Goal: Transaction & Acquisition: Book appointment/travel/reservation

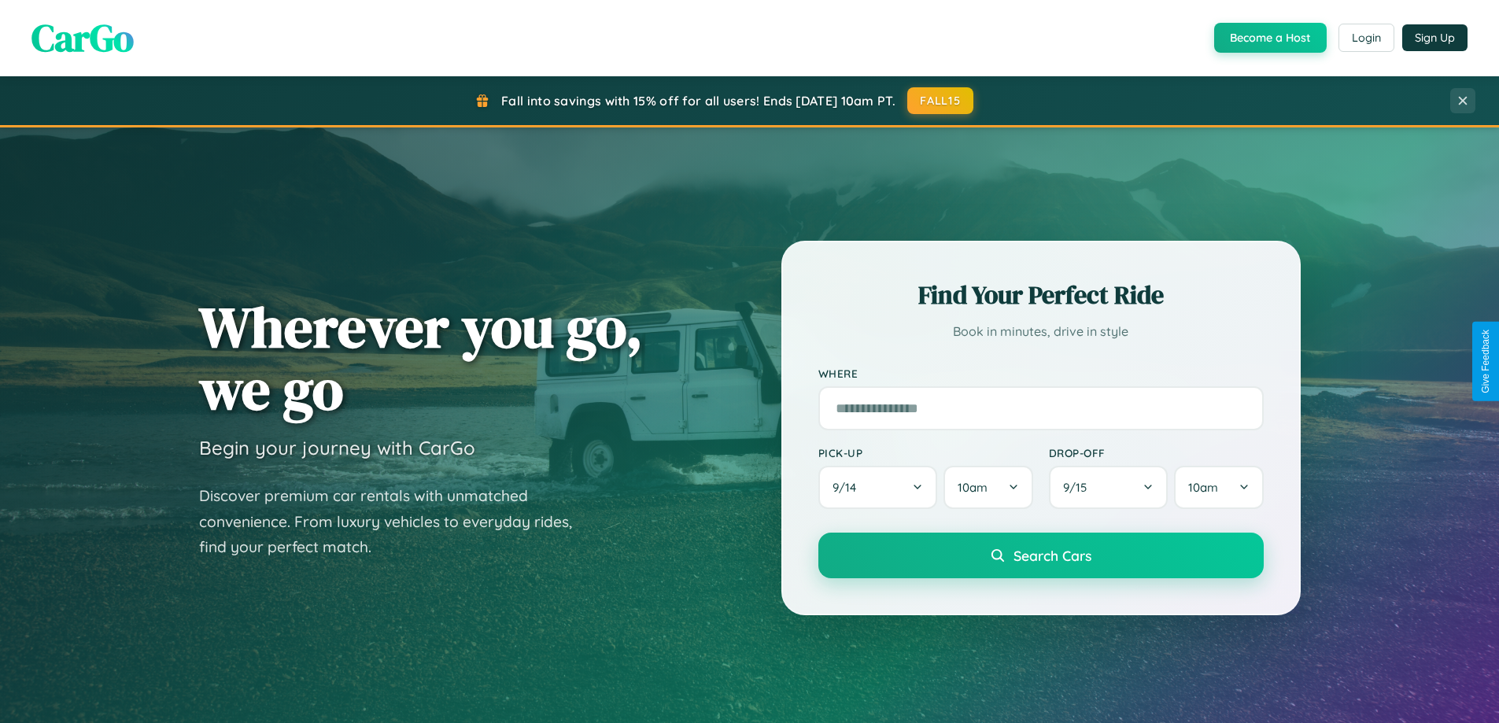
scroll to position [3028, 0]
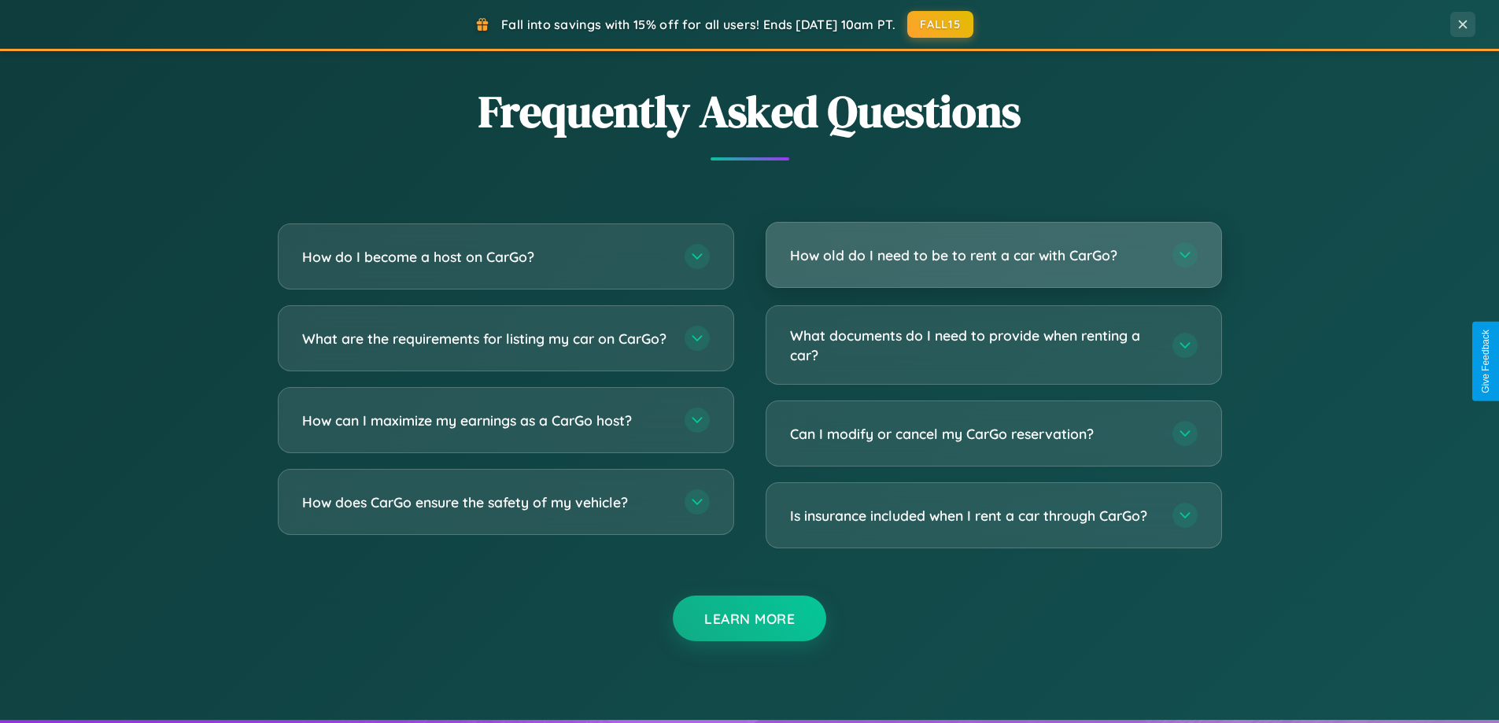
click at [993, 255] on h3 "How old do I need to be to rent a car with CarGo?" at bounding box center [973, 256] width 367 height 20
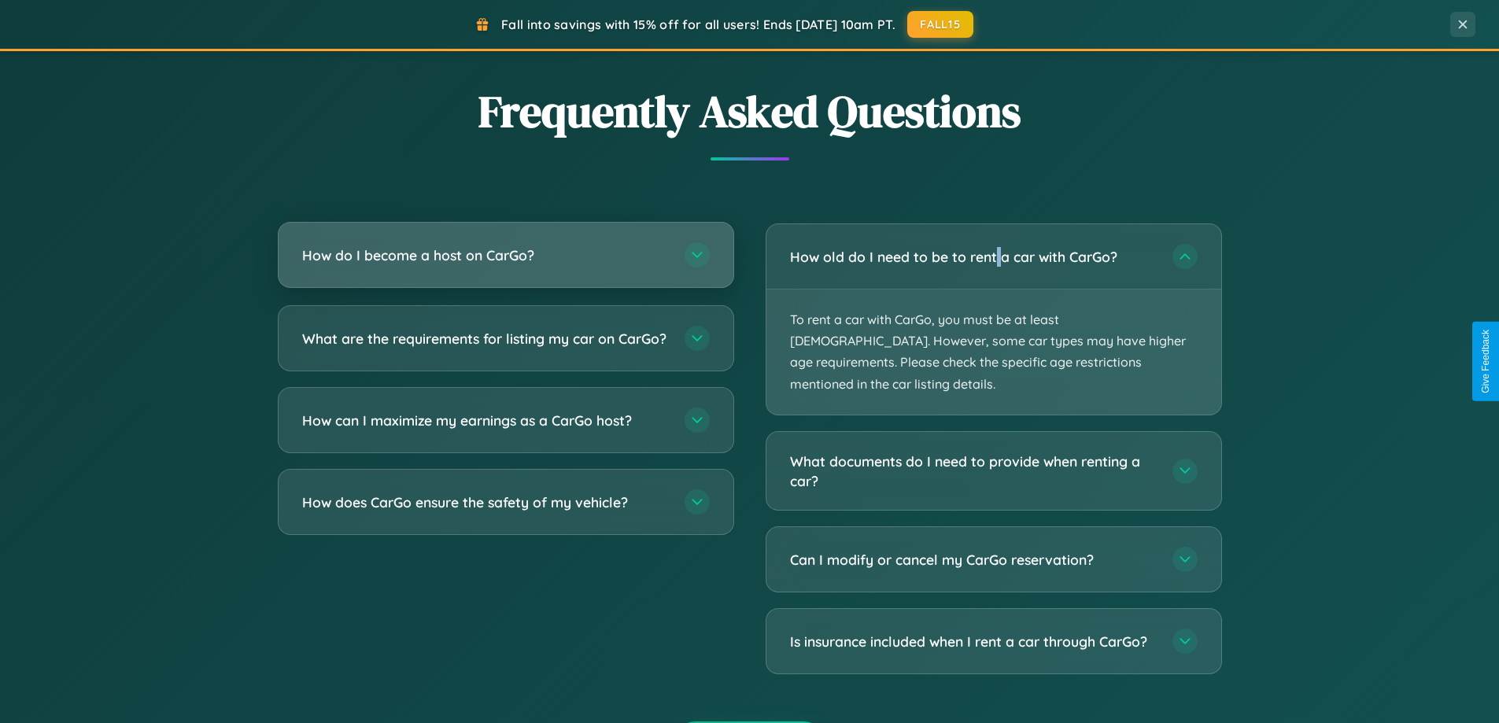
click at [505, 255] on h3 "How do I become a host on CarGo?" at bounding box center [485, 256] width 367 height 20
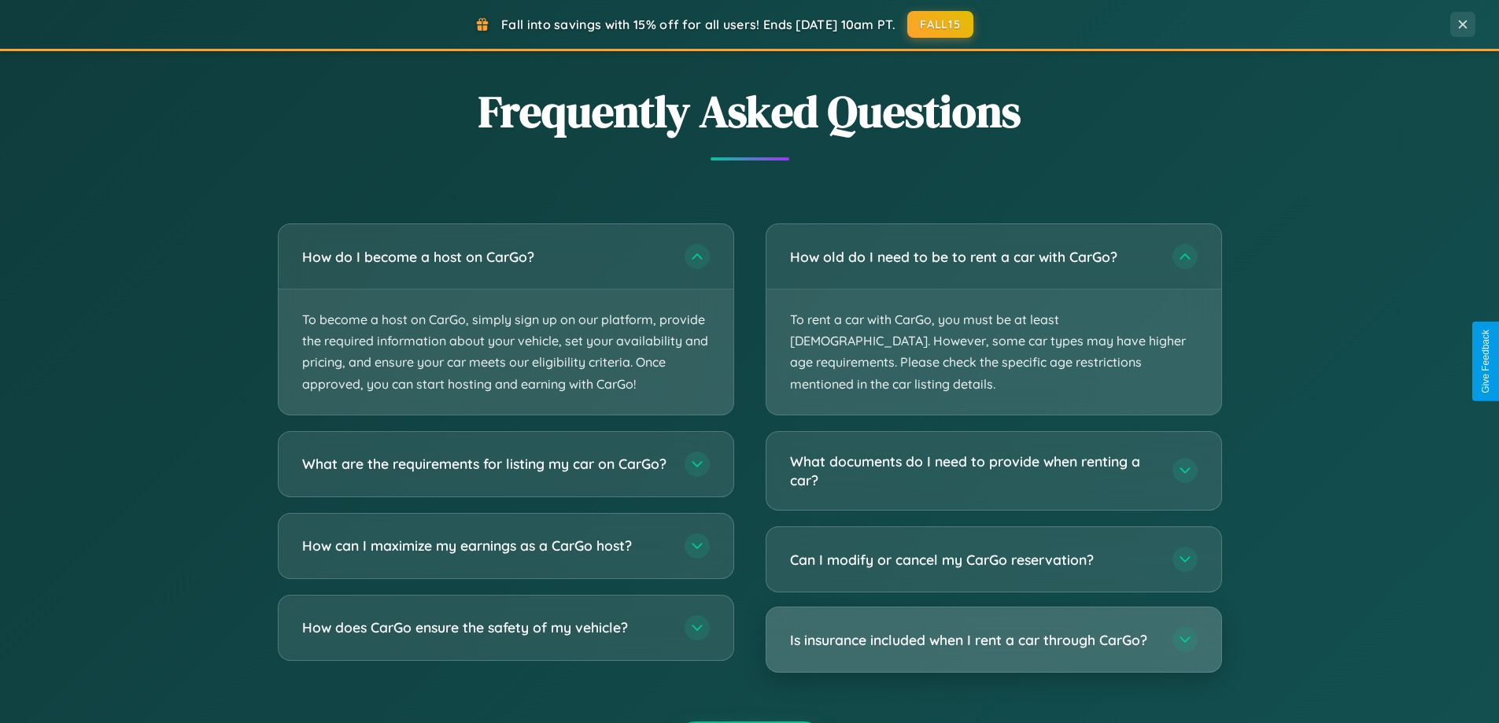
click at [993, 630] on h3 "Is insurance included when I rent a car through CarGo?" at bounding box center [973, 640] width 367 height 20
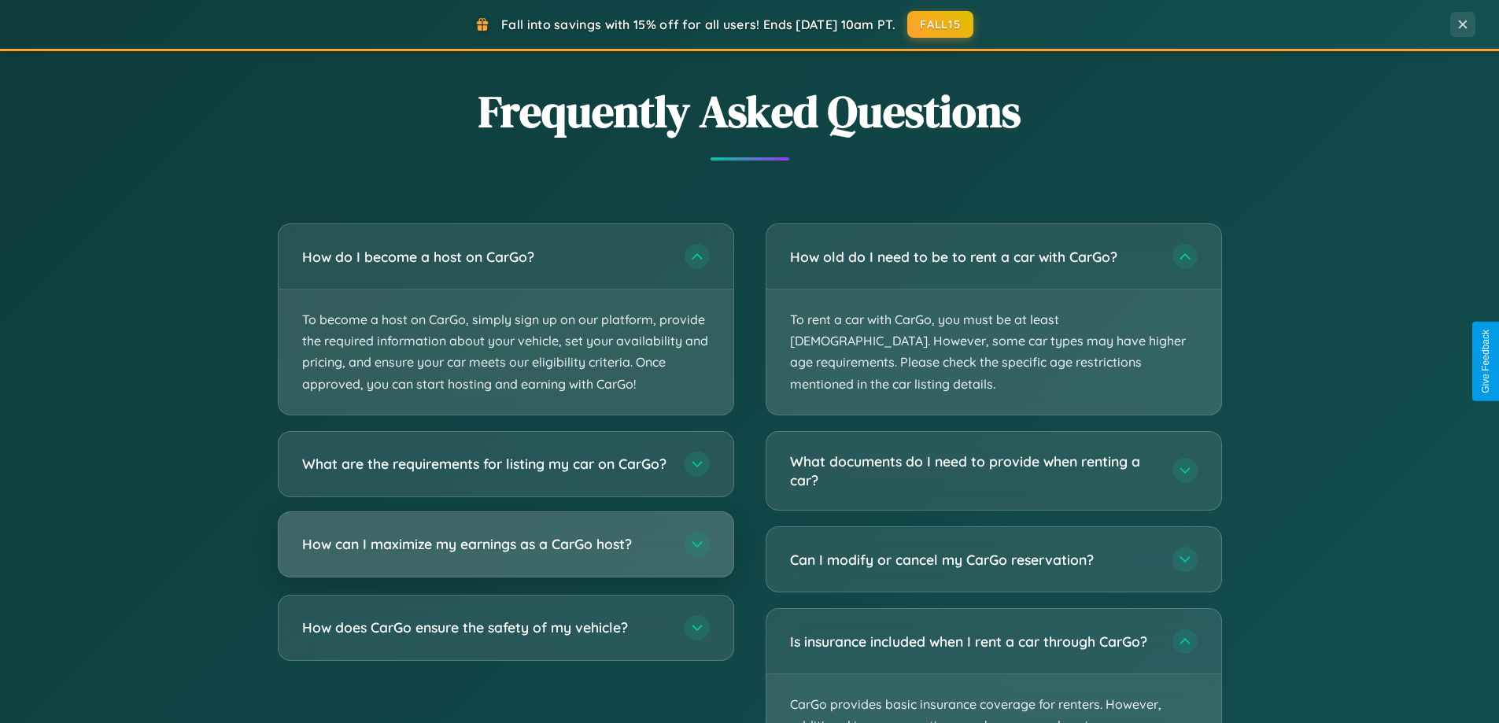
click at [505, 554] on h3 "How can I maximize my earnings as a CarGo host?" at bounding box center [485, 544] width 367 height 20
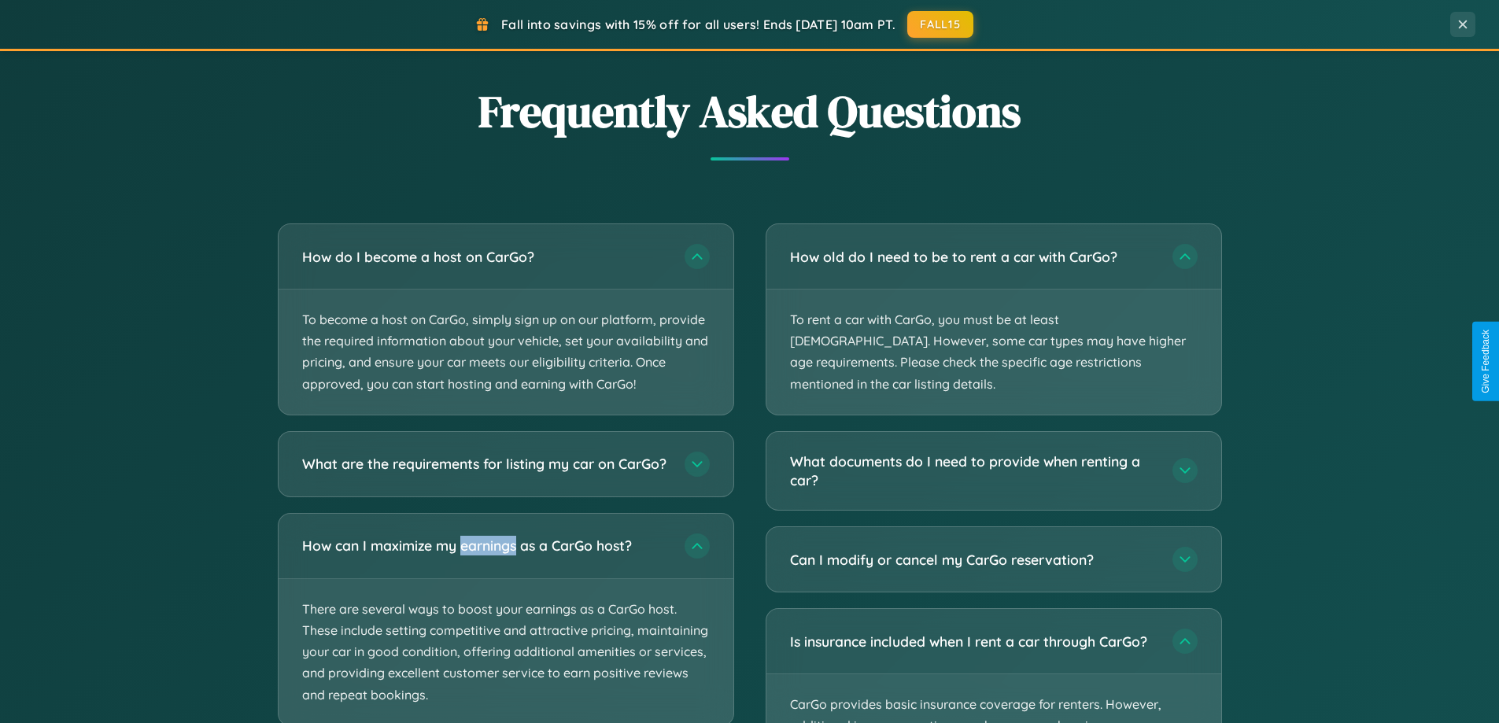
scroll to position [3127, 0]
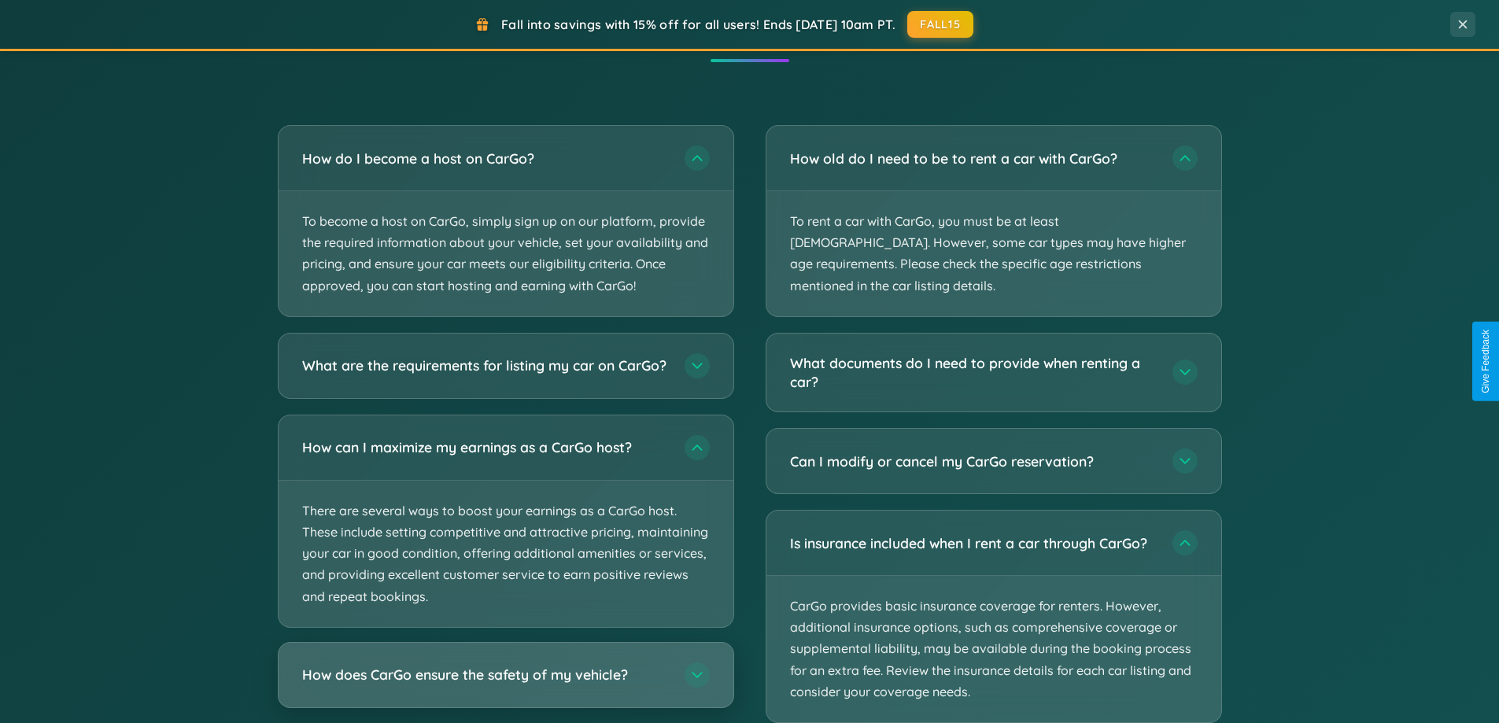
click at [505, 685] on h3 "How does CarGo ensure the safety of my vehicle?" at bounding box center [485, 675] width 367 height 20
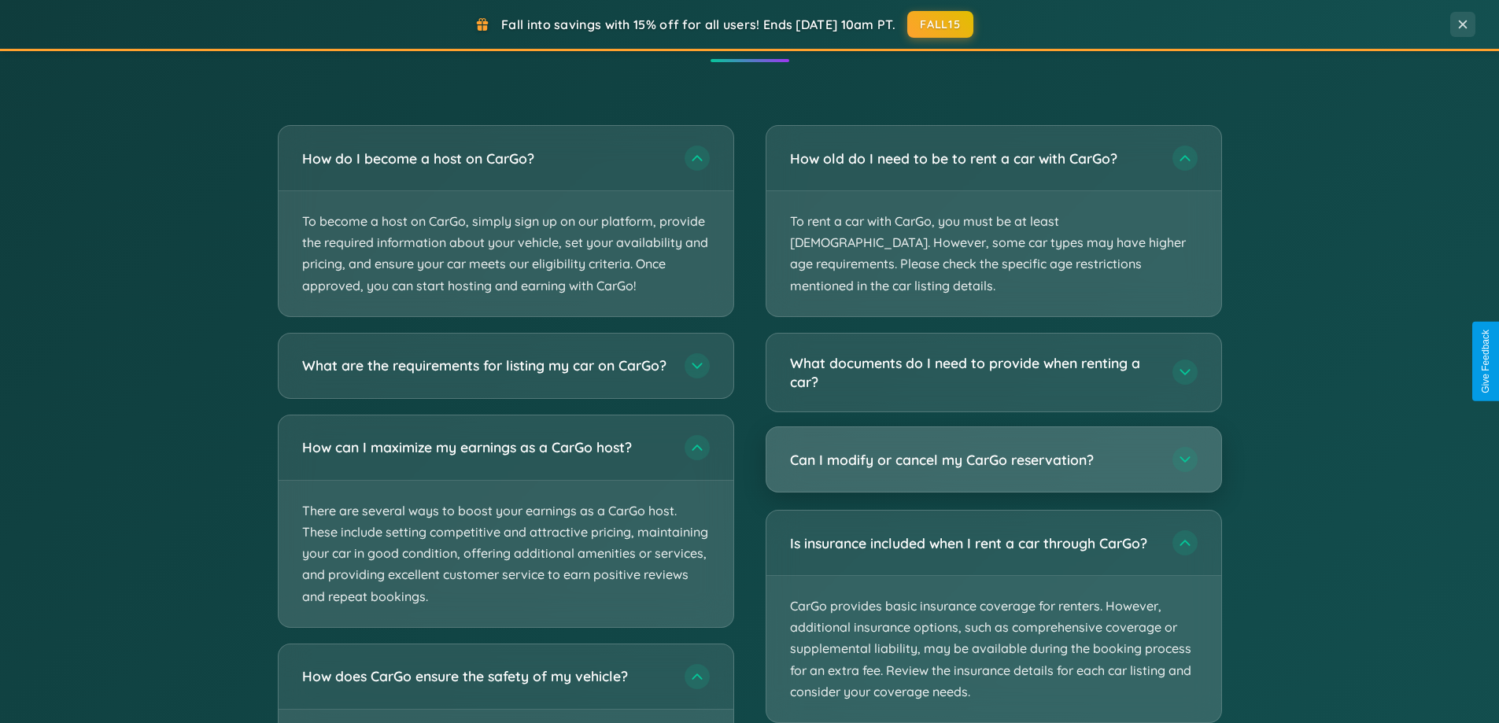
click at [993, 450] on h3 "Can I modify or cancel my CarGo reservation?" at bounding box center [973, 460] width 367 height 20
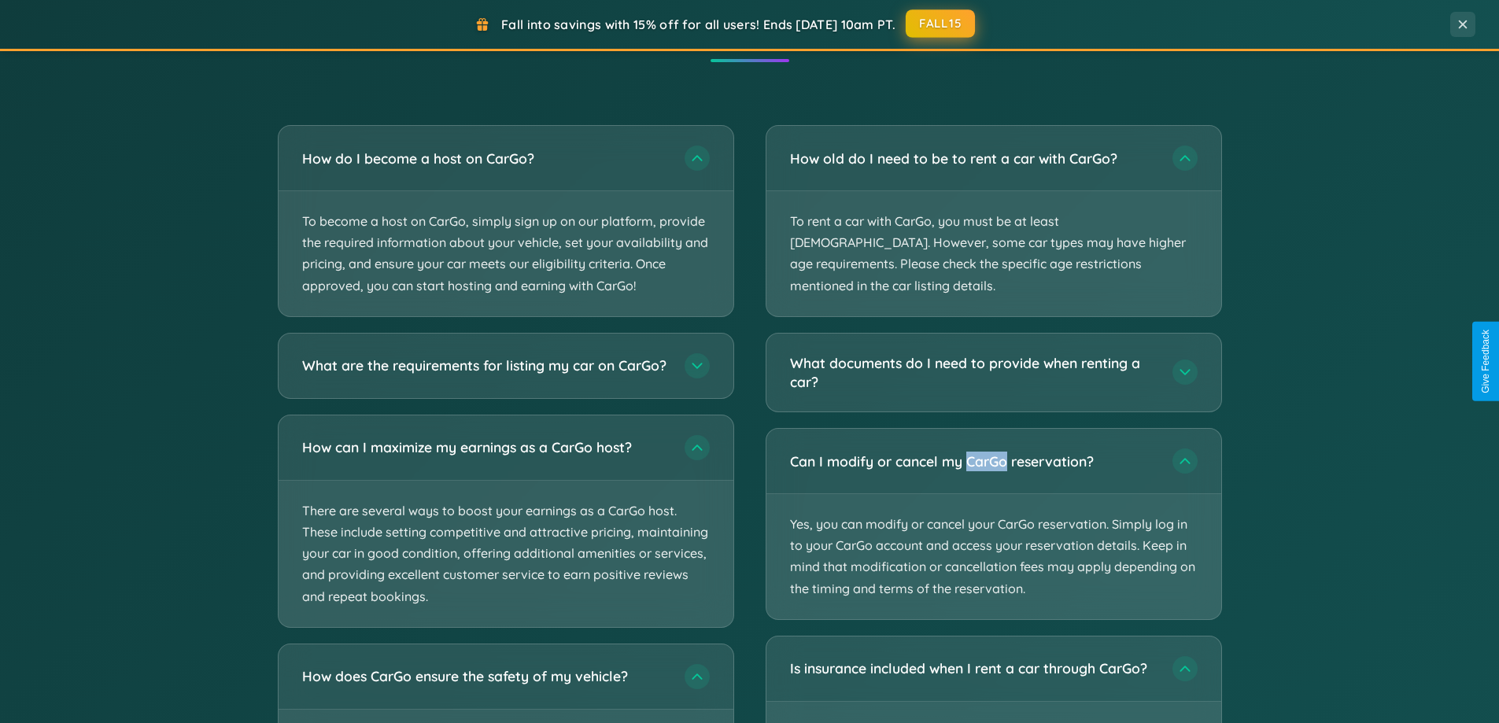
click at [941, 24] on button "FALL15" at bounding box center [940, 23] width 69 height 28
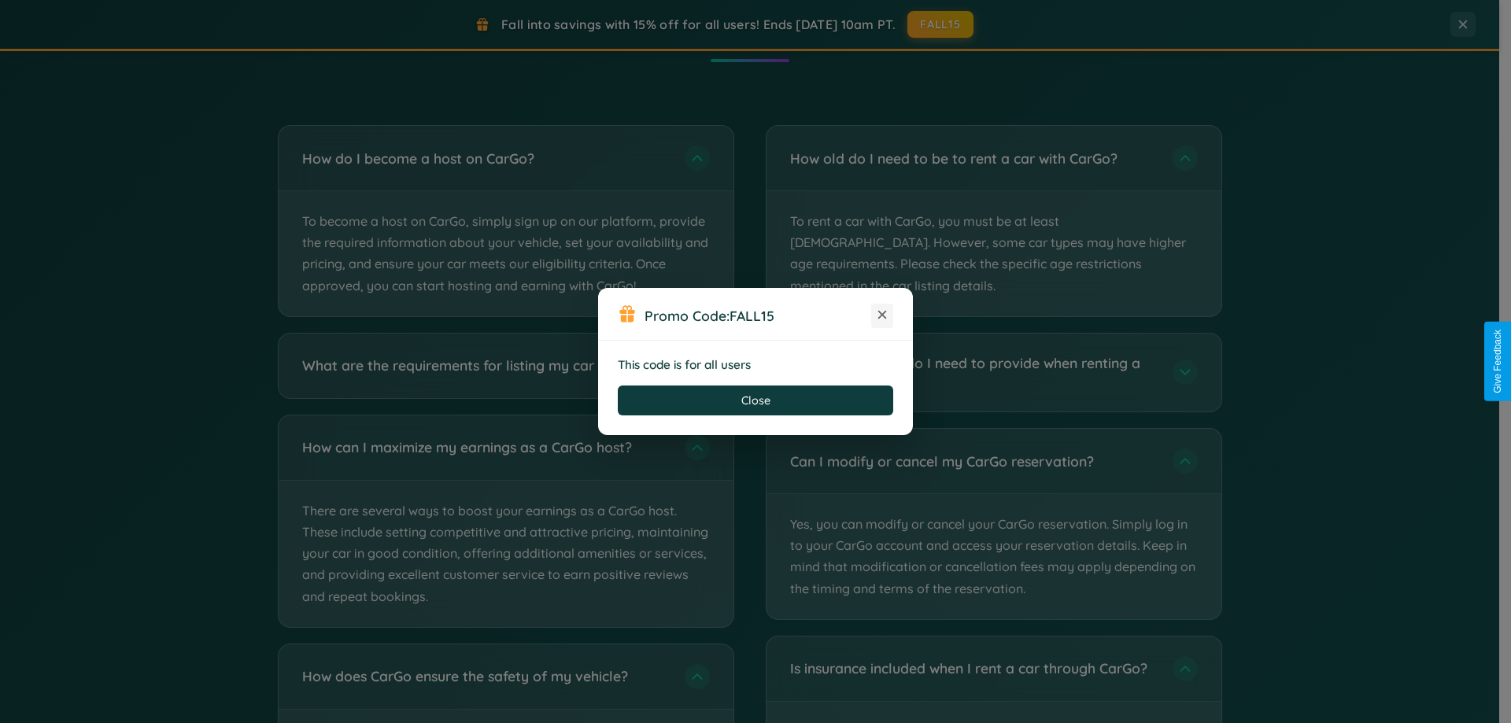
click at [882, 316] on icon at bounding box center [882, 315] width 16 height 16
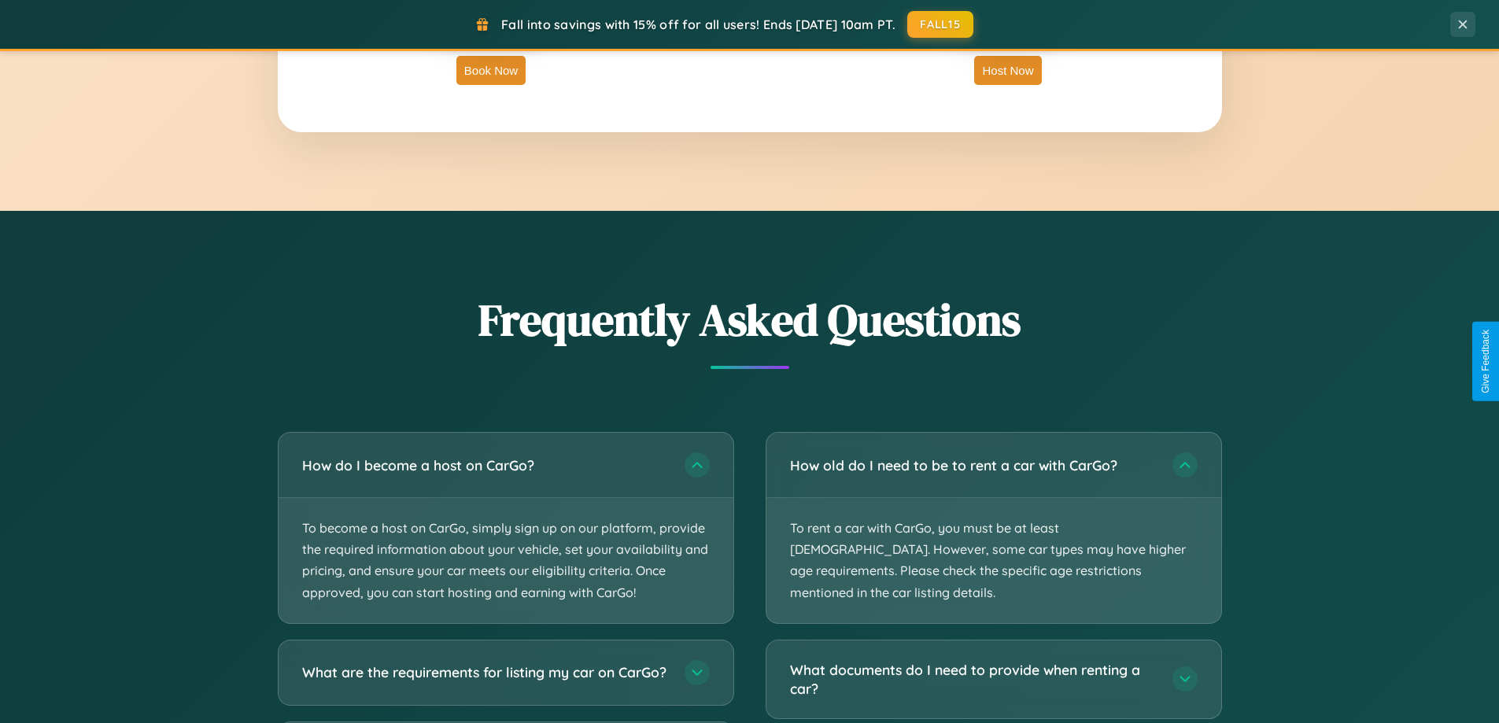
scroll to position [2529, 0]
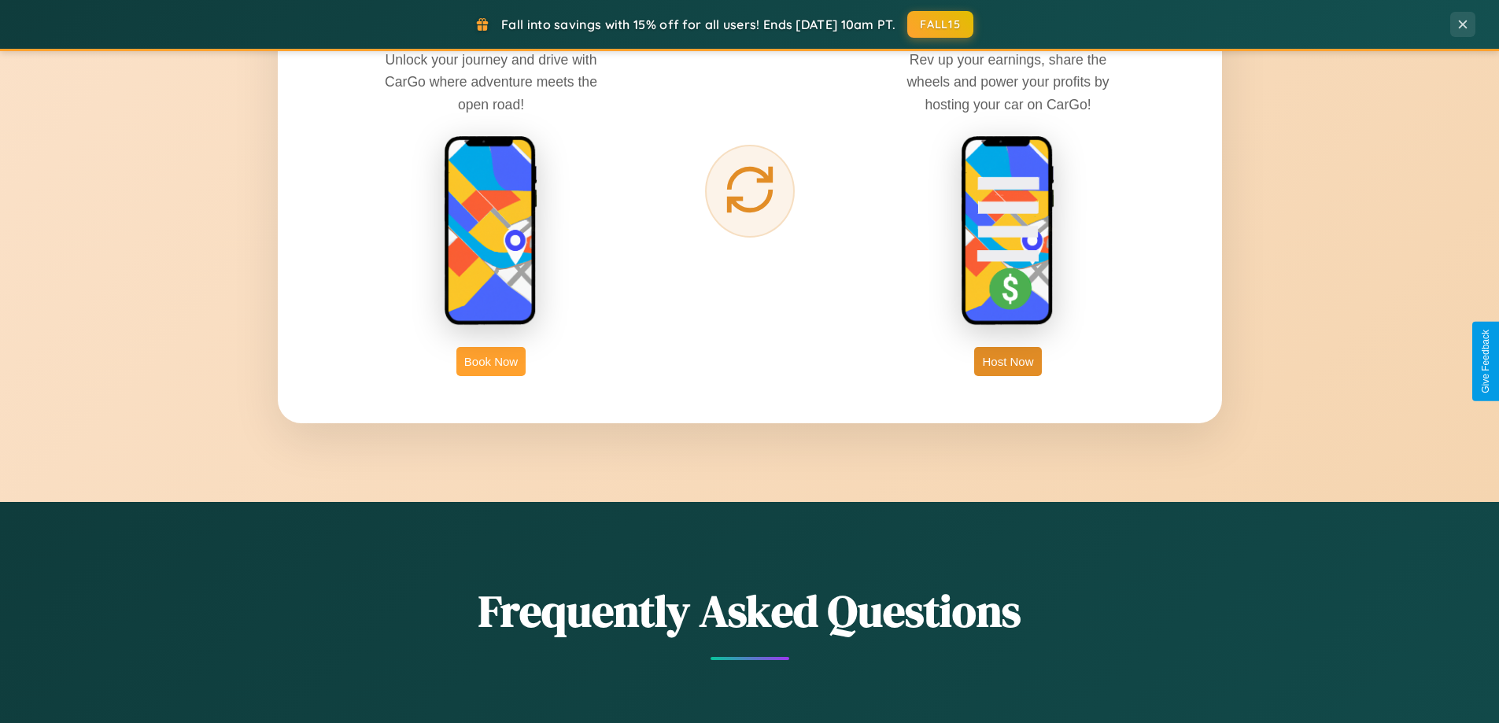
click at [491, 361] on button "Book Now" at bounding box center [490, 361] width 69 height 29
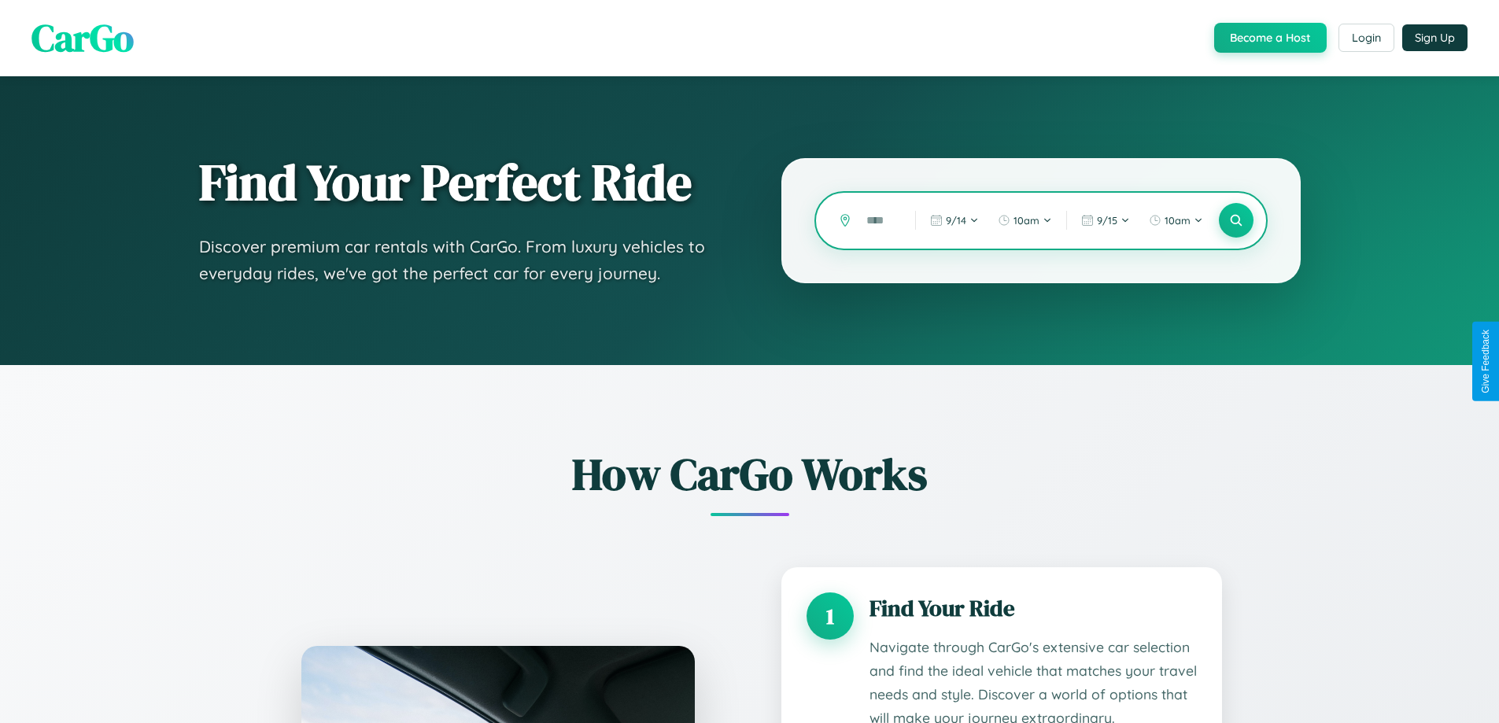
click at [879, 220] on input "text" at bounding box center [879, 221] width 41 height 28
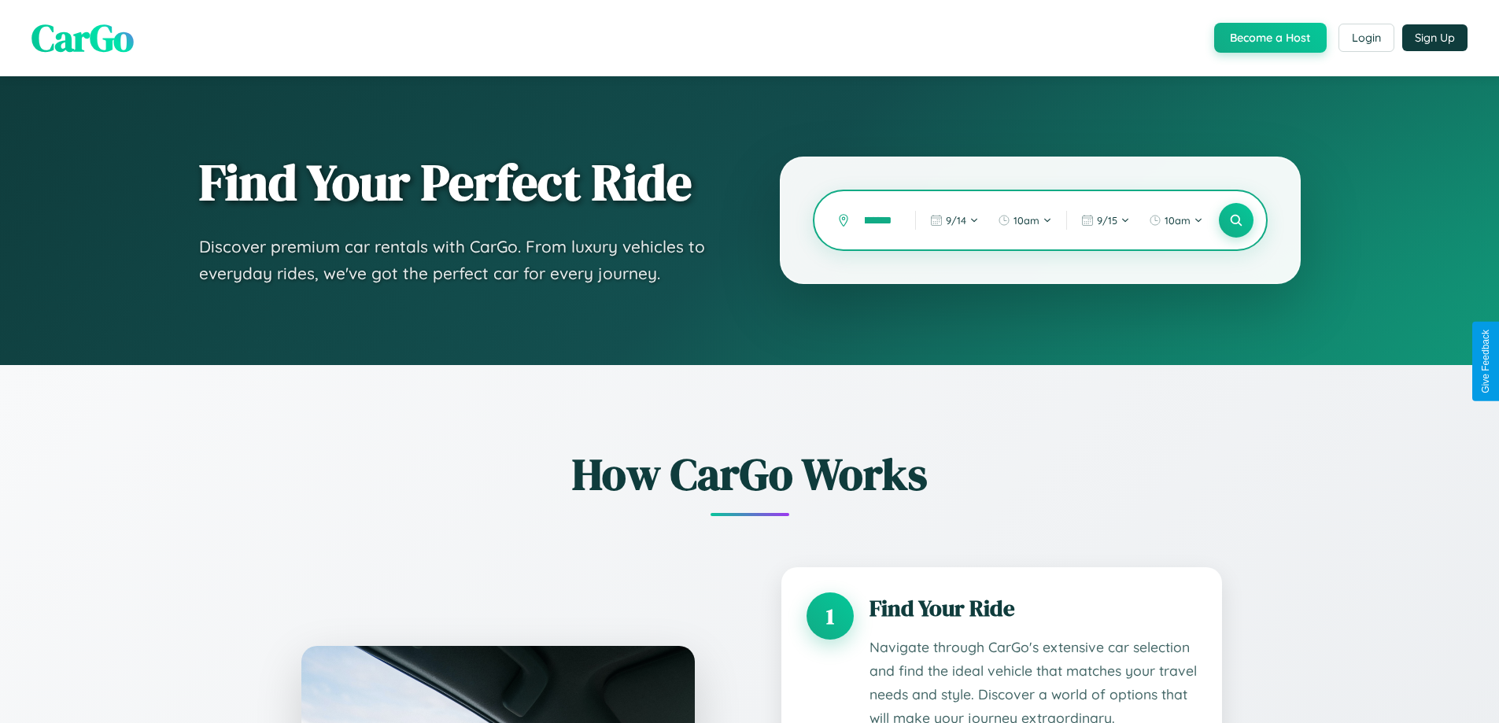
scroll to position [0, 37]
type input "**********"
click at [1236, 220] on icon at bounding box center [1235, 220] width 15 height 15
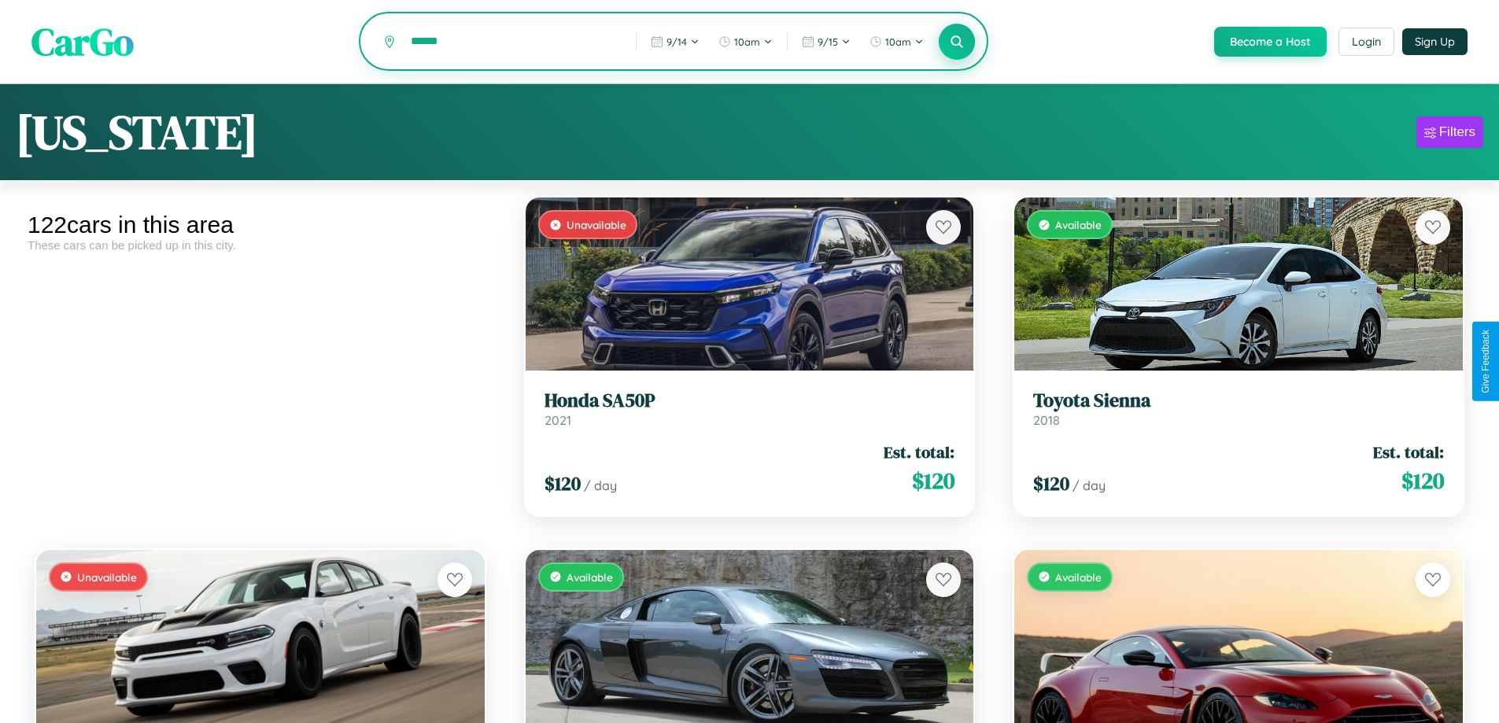
type input "******"
click at [956, 42] on icon at bounding box center [957, 41] width 15 height 15
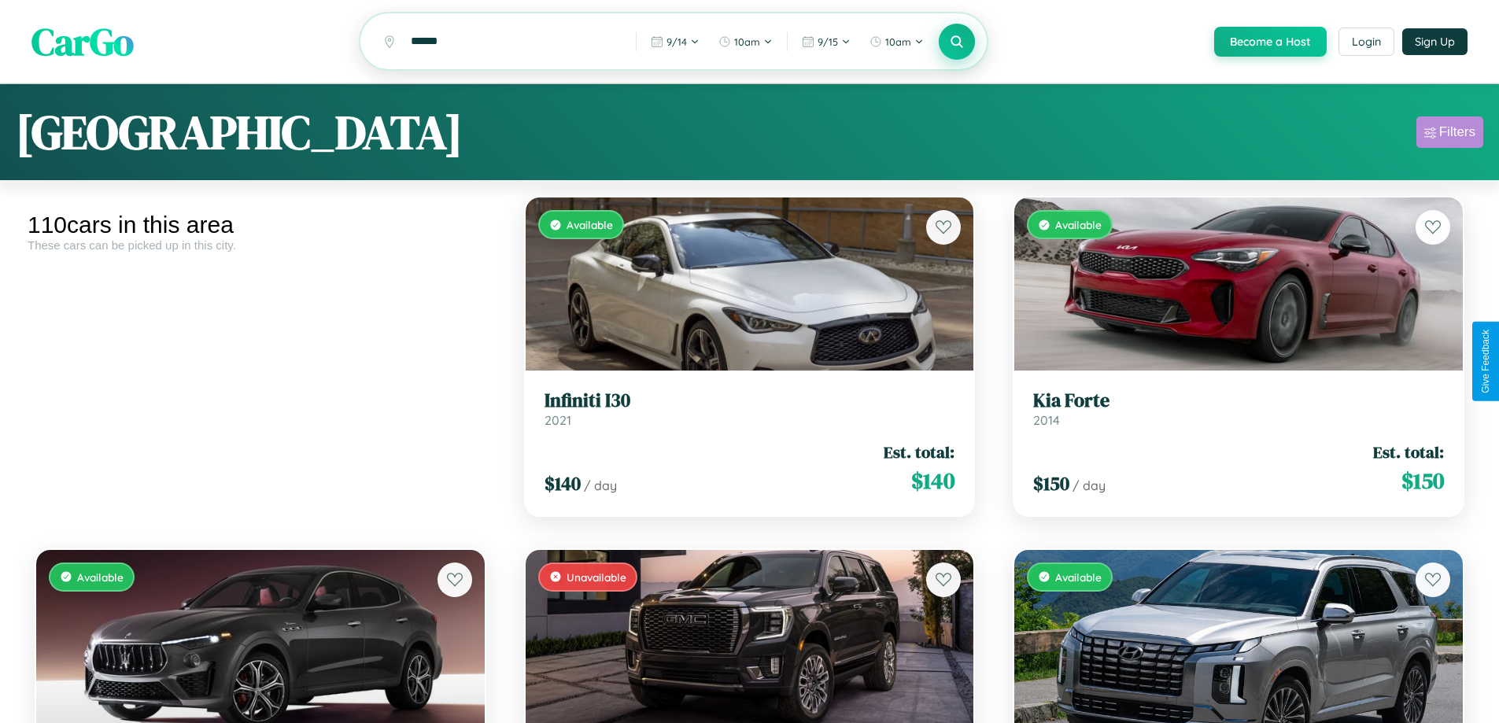
click at [1450, 135] on div "Filters" at bounding box center [1457, 132] width 36 height 16
